Goal: Task Accomplishment & Management: Use online tool/utility

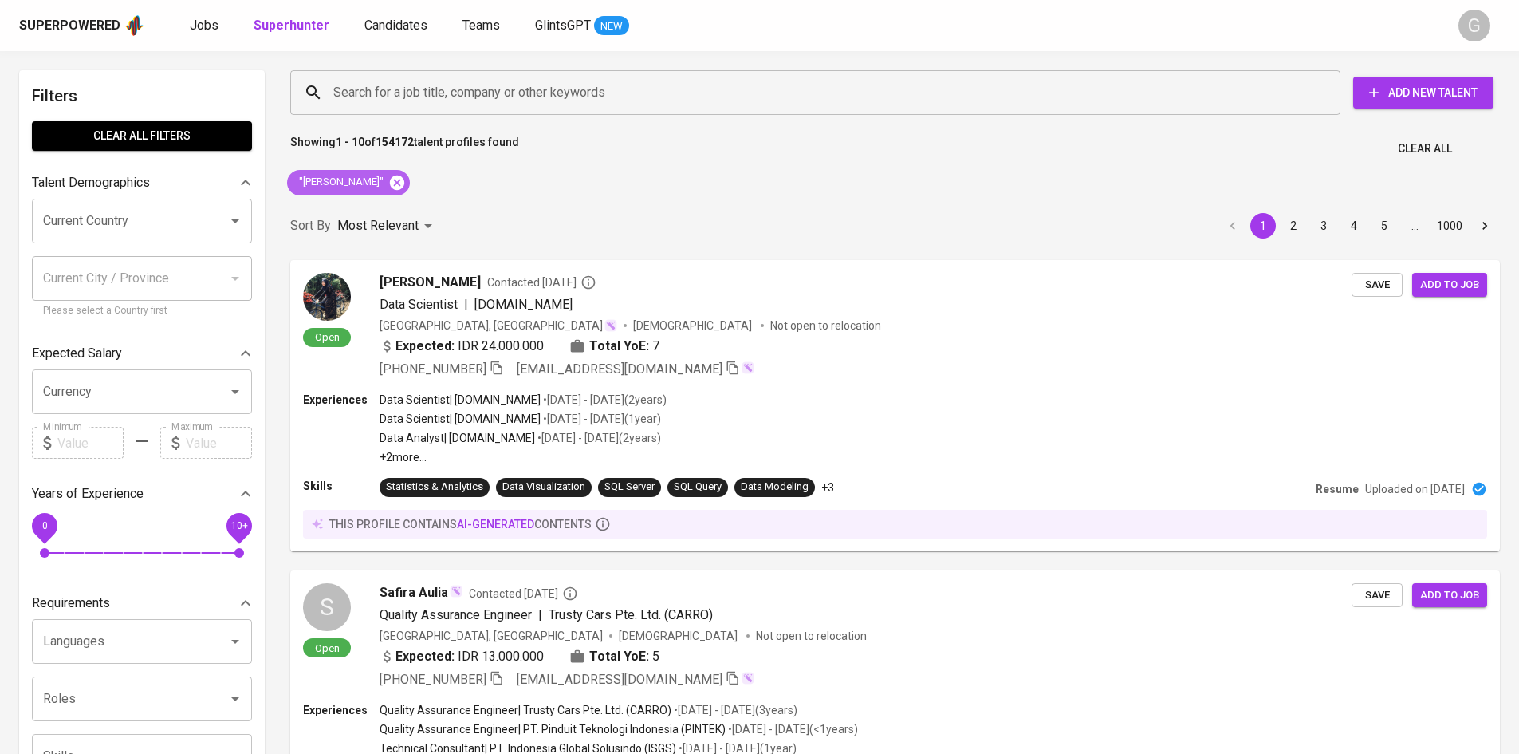
click at [406, 180] on icon at bounding box center [397, 183] width 18 height 18
click at [408, 92] on input "Search for a job title, company or other keywords" at bounding box center [819, 92] width 980 height 30
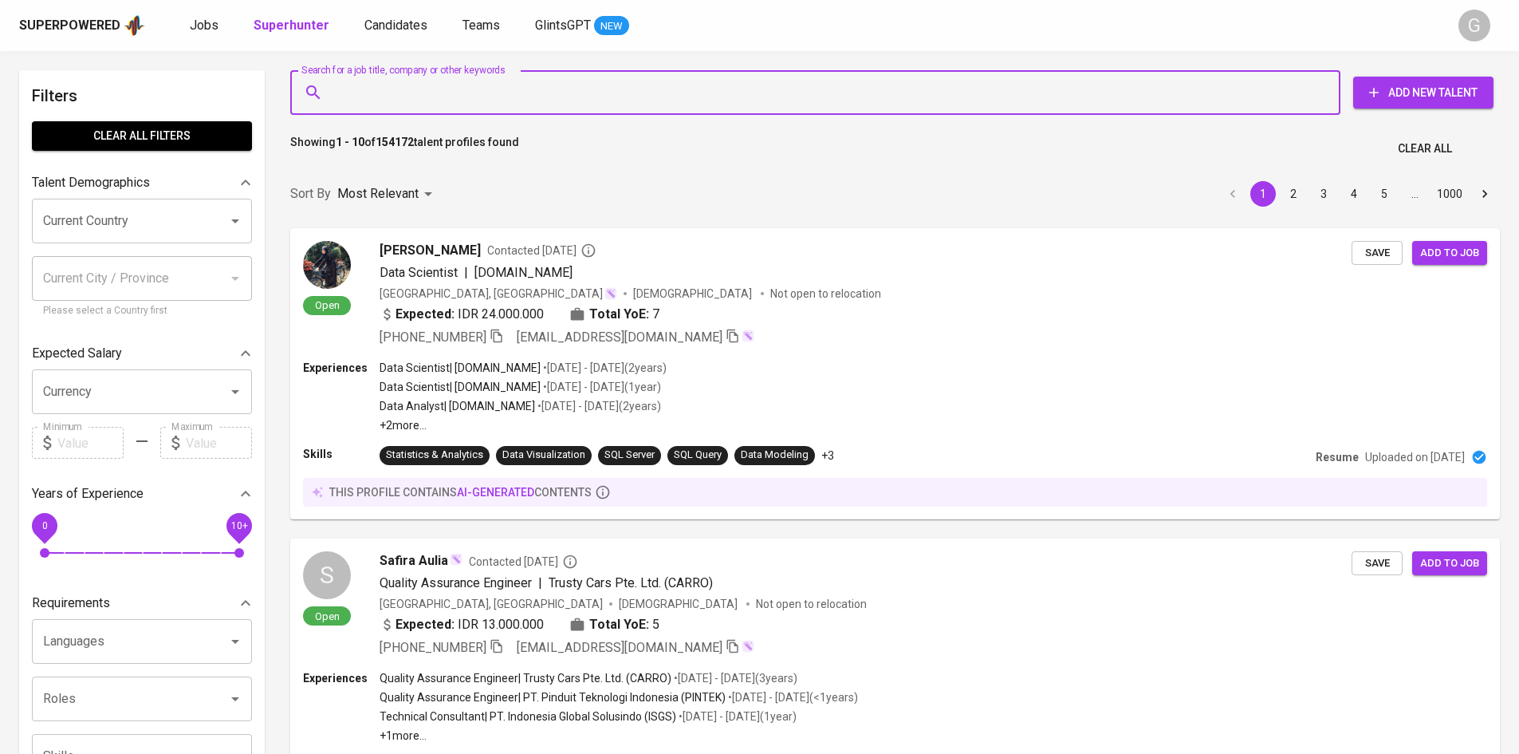
click at [411, 97] on input "Search for a job title, company or other keywords" at bounding box center [819, 92] width 980 height 30
paste input "[EMAIL_ADDRESS][DOMAIN_NAME]"
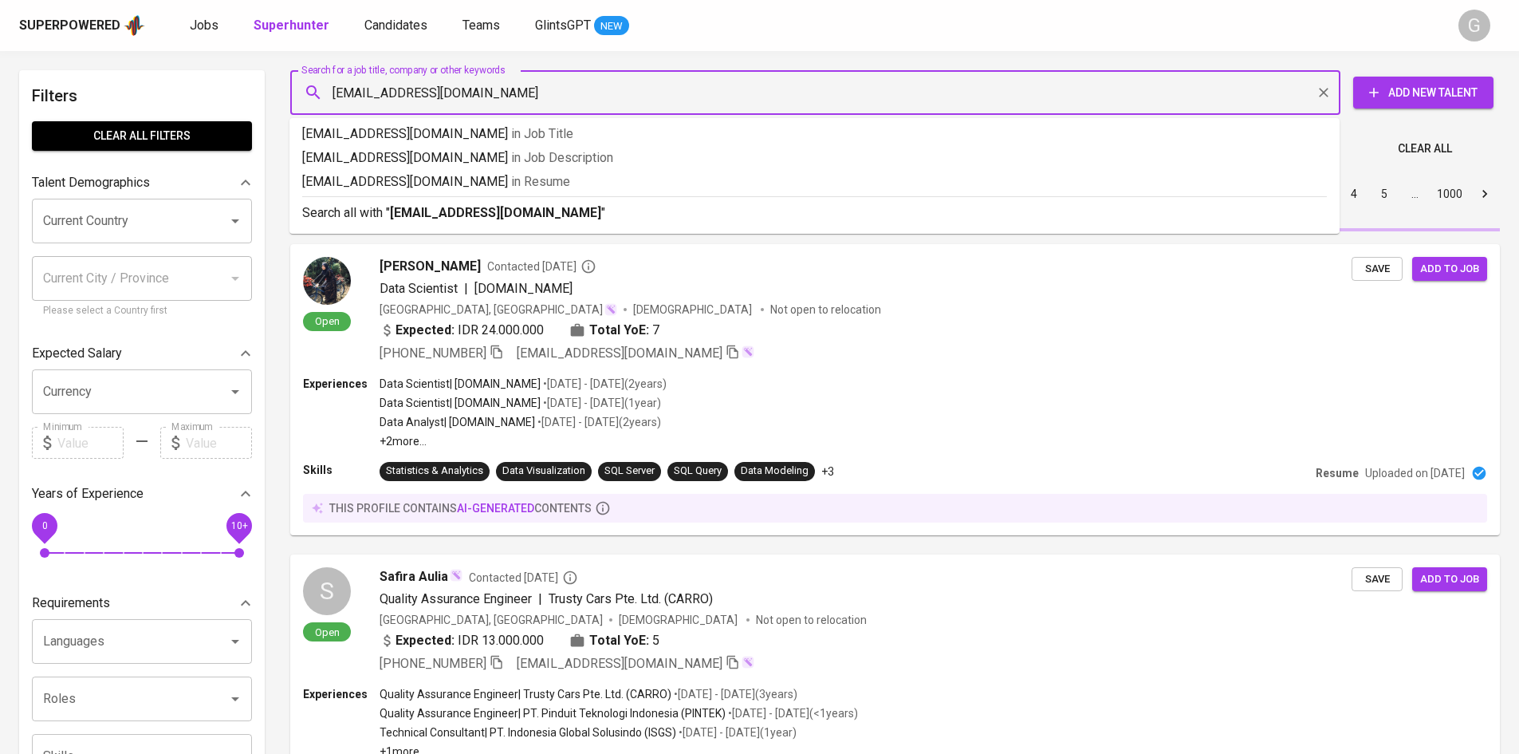
type input "[EMAIL_ADDRESS][DOMAIN_NAME]"
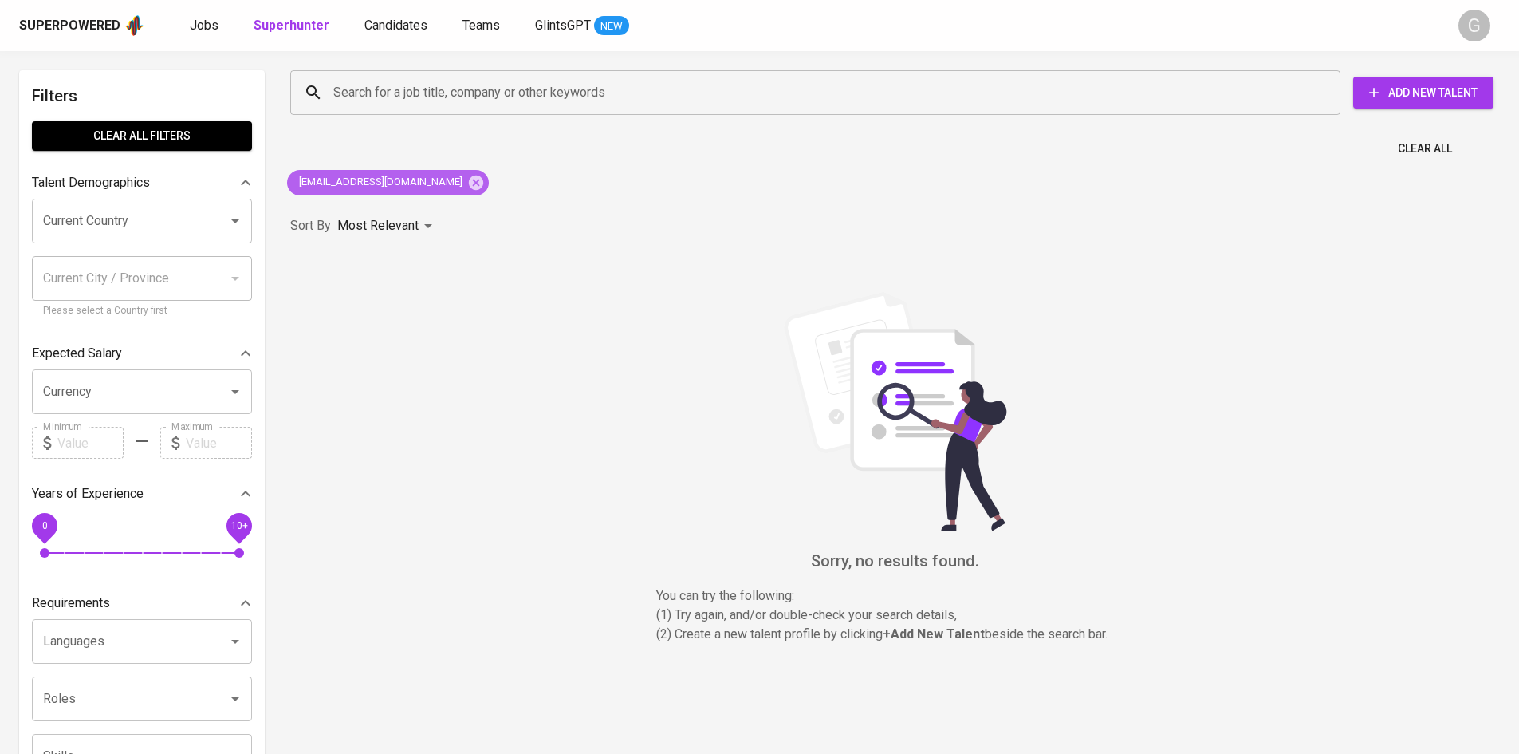
click at [469, 181] on icon at bounding box center [476, 182] width 14 height 14
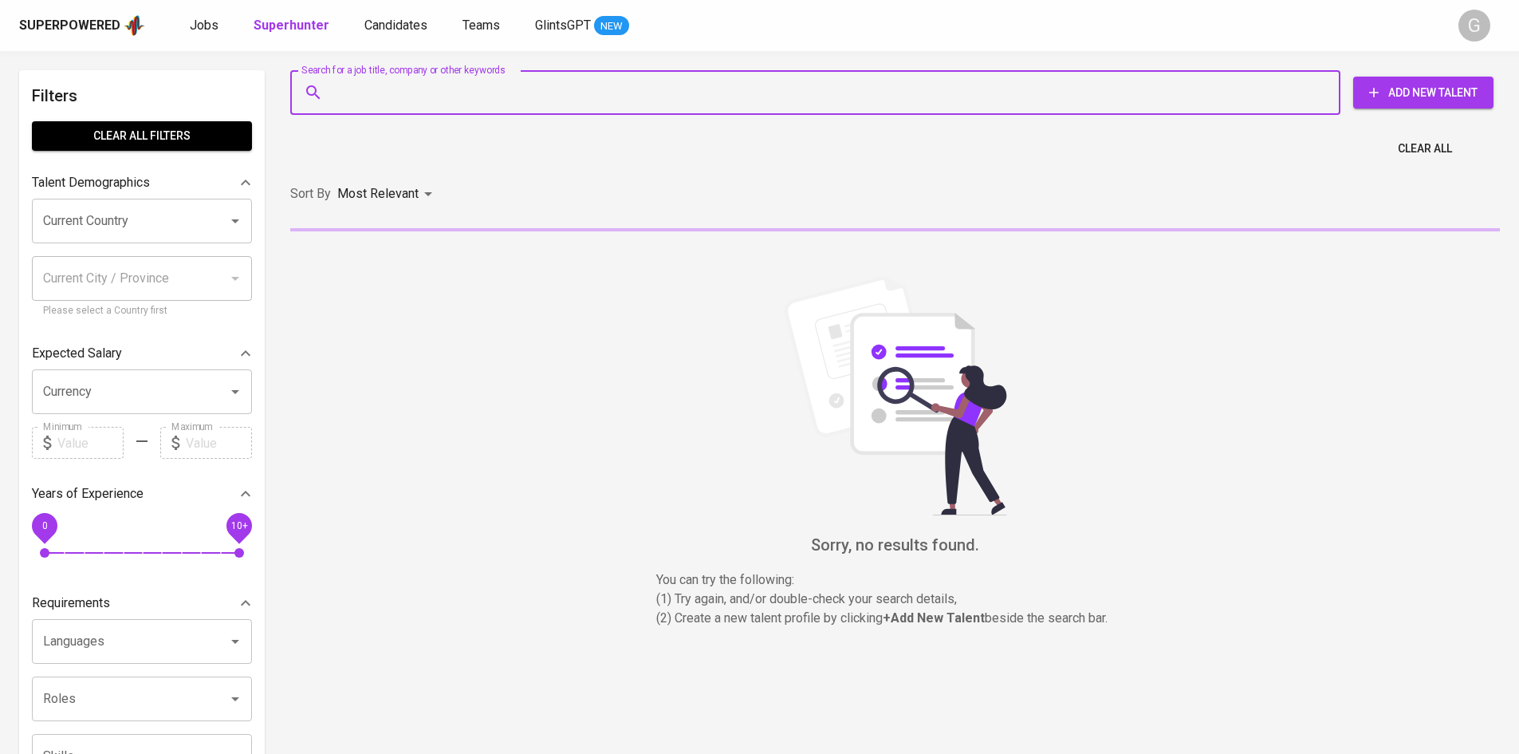
click at [420, 100] on input "Search for a job title, company or other keywords" at bounding box center [819, 92] width 980 height 30
paste input "[EMAIL_ADDRESS][DOMAIN_NAME]"
type input "[EMAIL_ADDRESS][DOMAIN_NAME]"
